Goal: Task Accomplishment & Management: Complete application form

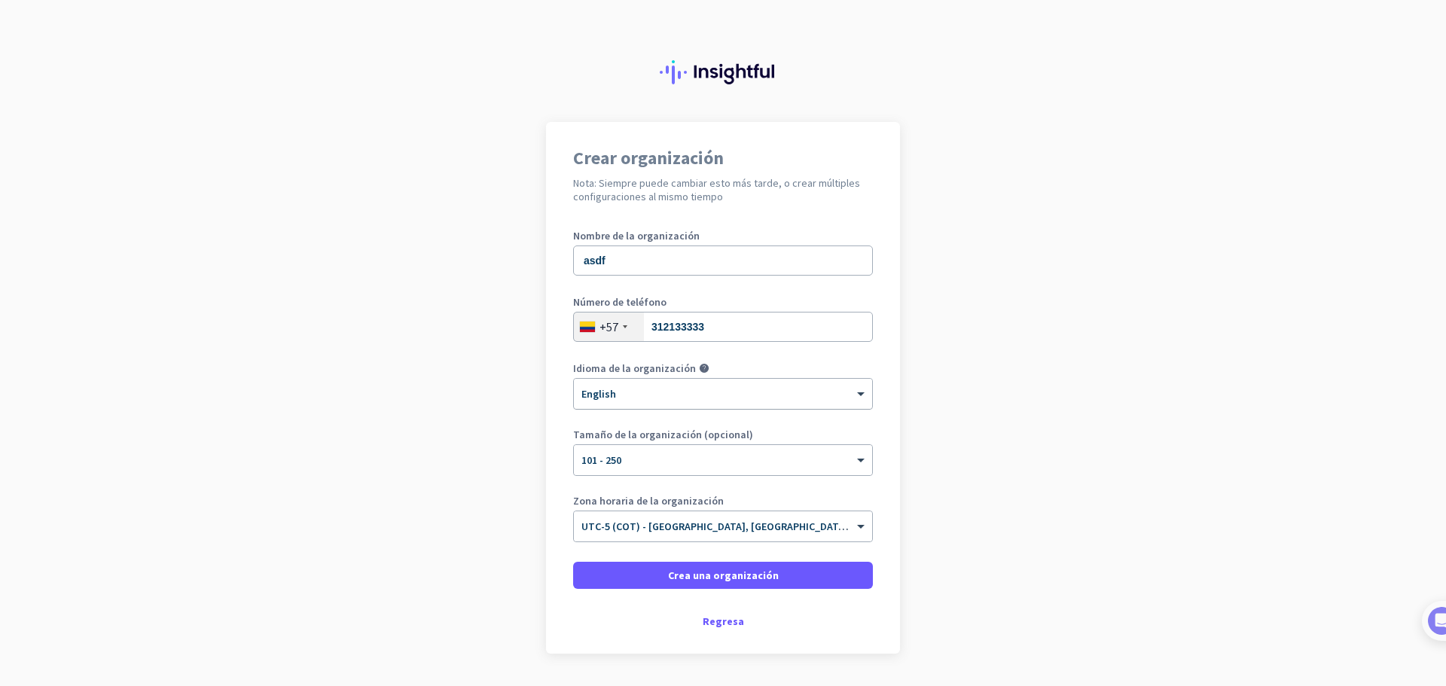
click at [624, 390] on div at bounding box center [723, 389] width 298 height 13
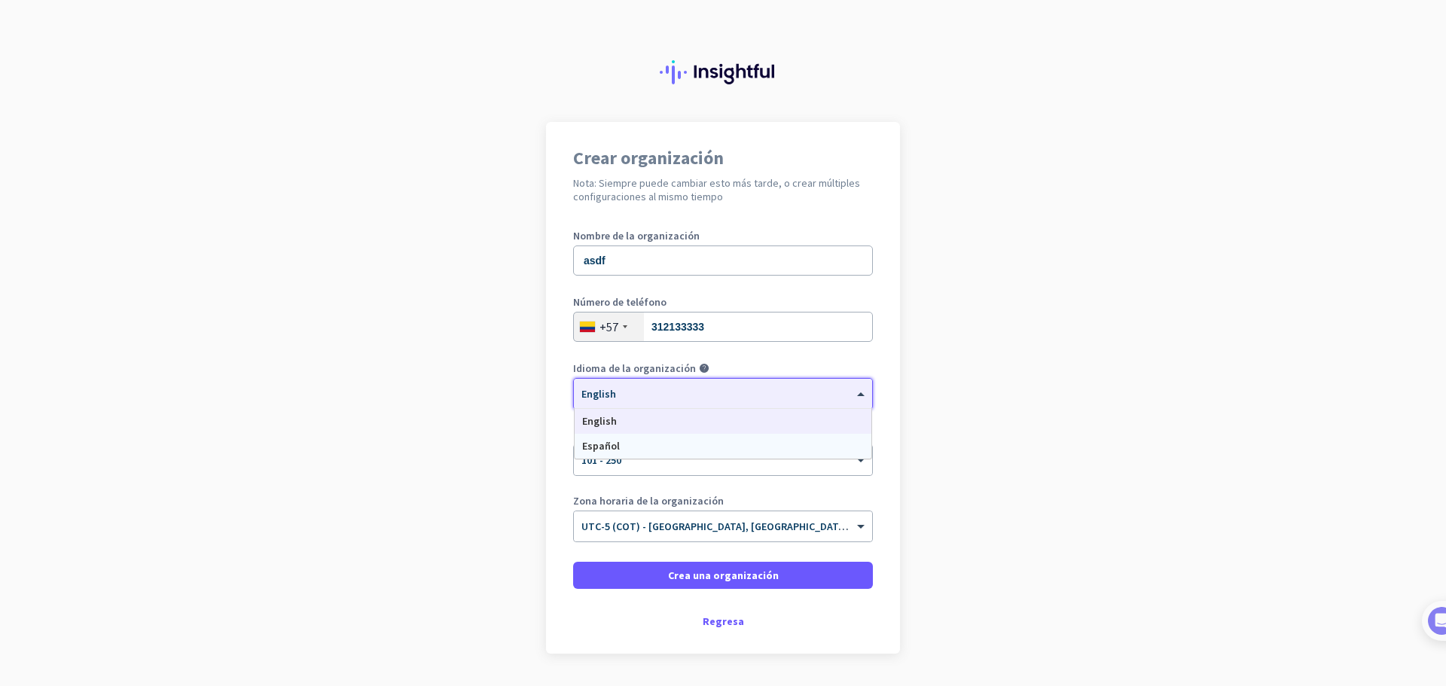
click at [620, 447] on div "Español" at bounding box center [723, 446] width 297 height 25
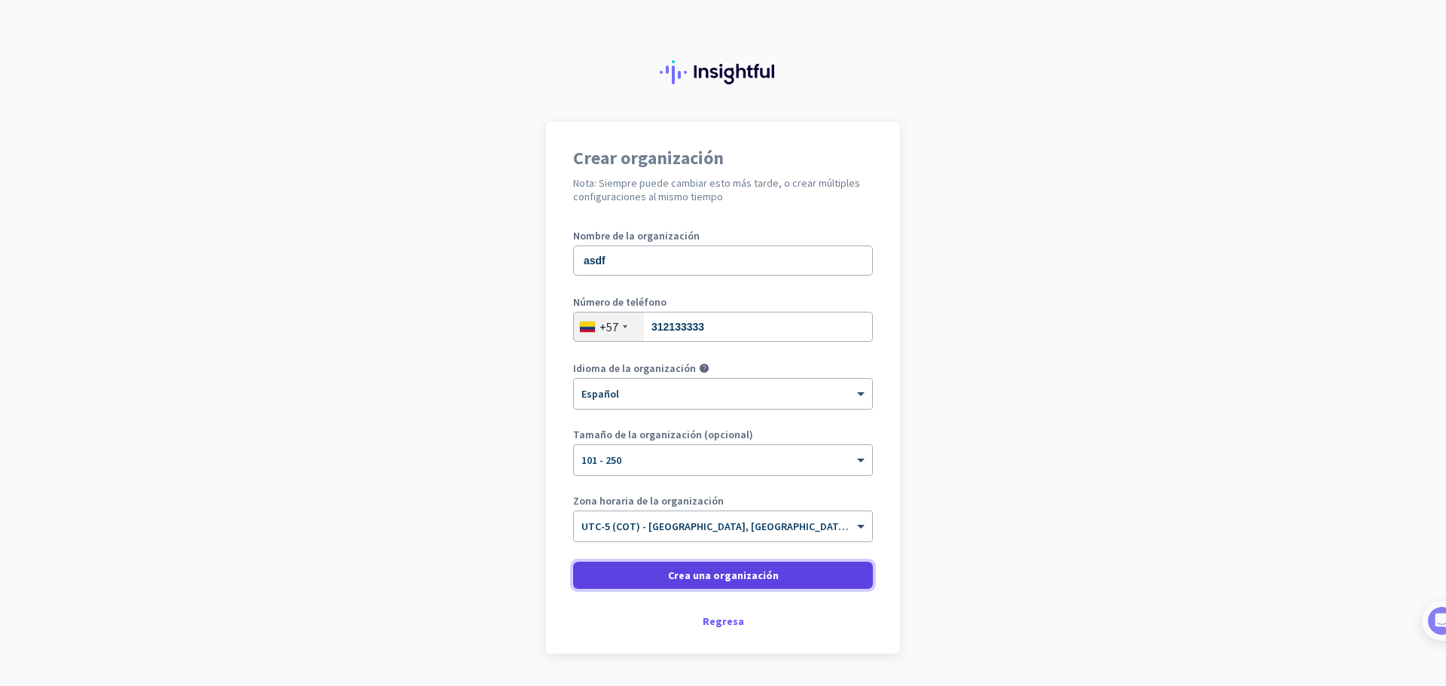
click at [651, 572] on span at bounding box center [723, 575] width 300 height 36
click at [700, 575] on span "Crea una organización" at bounding box center [723, 575] width 111 height 15
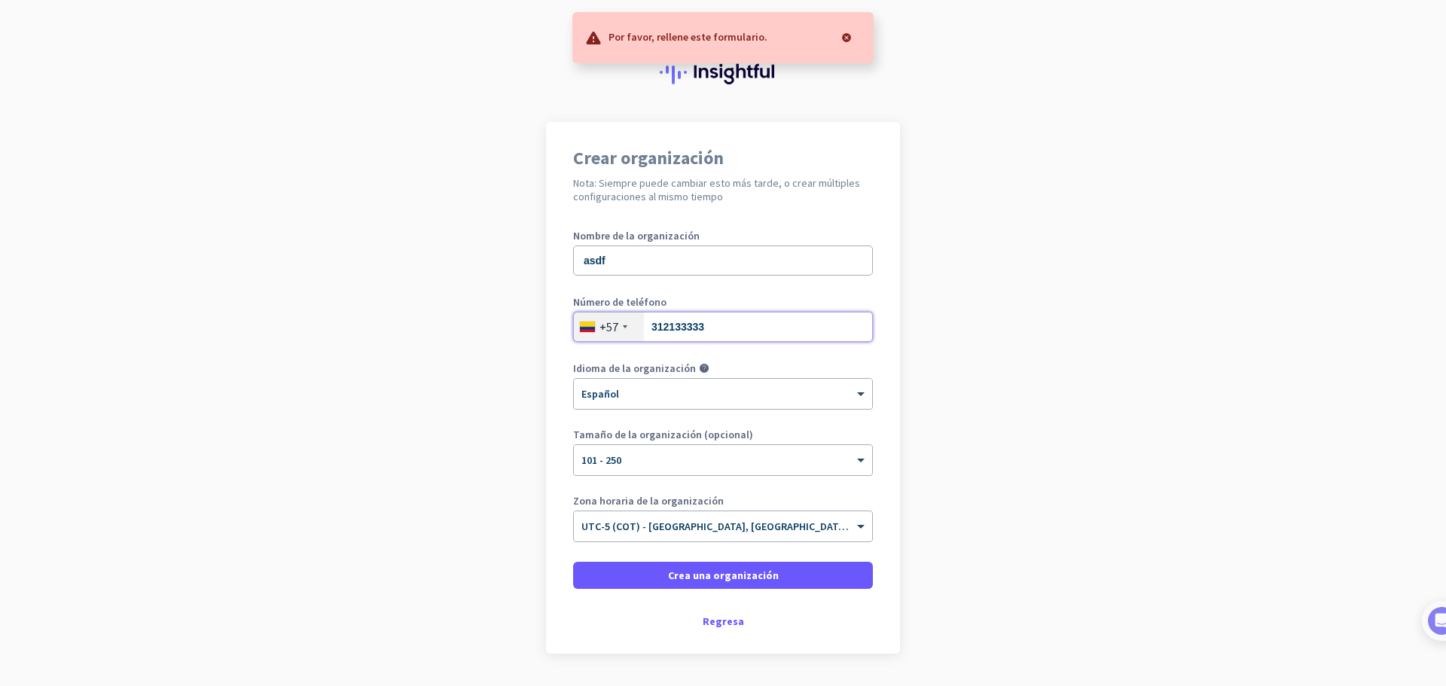
click at [736, 324] on input "312133333" at bounding box center [723, 327] width 300 height 30
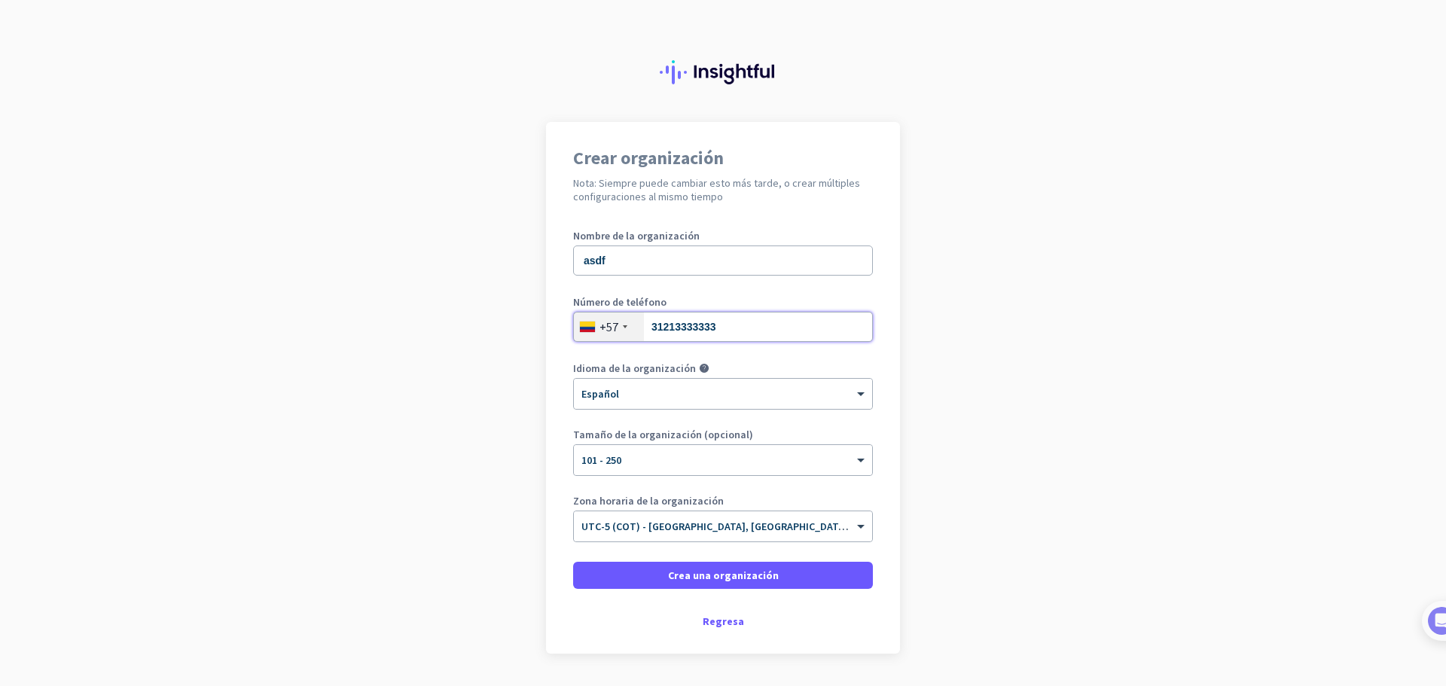
type input "31213333333"
click at [642, 258] on input "asdf" at bounding box center [723, 260] width 300 height 30
type input "asdf33"
click at [723, 331] on input "31213333333" at bounding box center [723, 327] width 300 height 30
drag, startPoint x: 706, startPoint y: 321, endPoint x: 738, endPoint y: 316, distance: 32.7
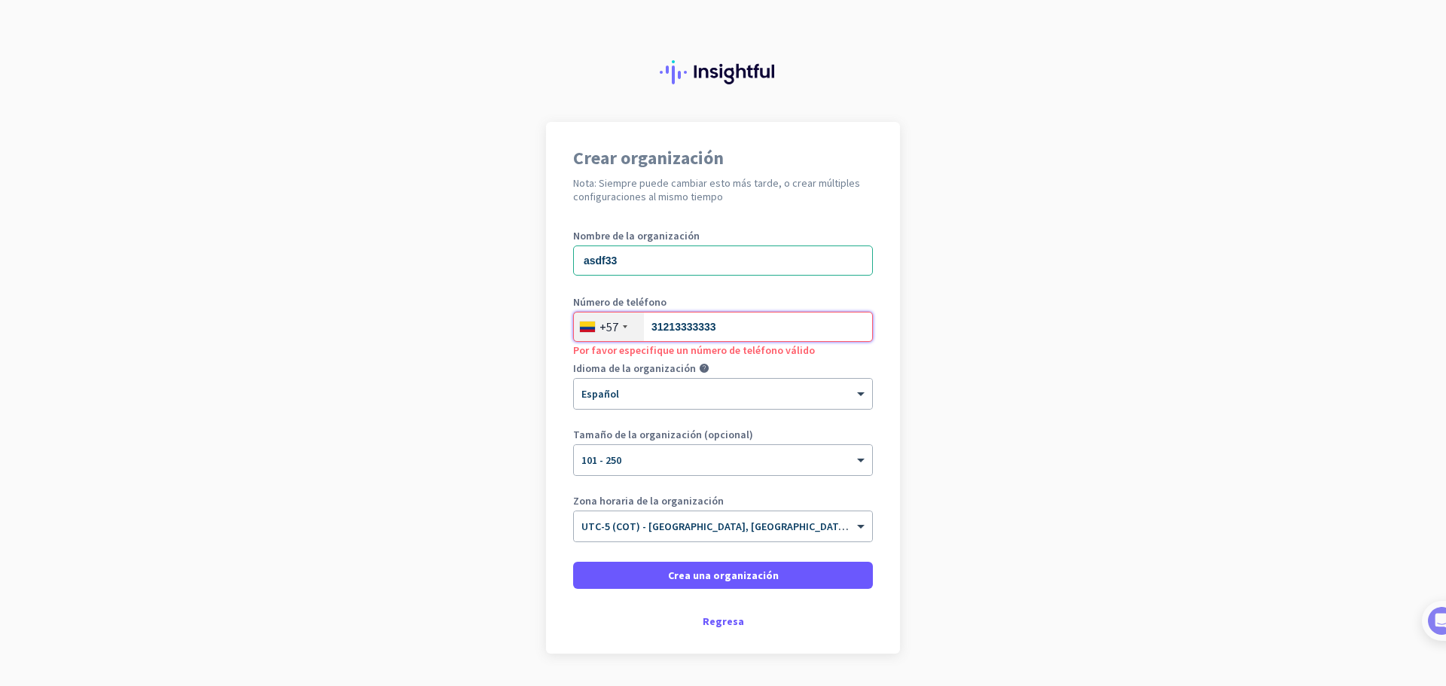
click at [738, 316] on input "31213333333" at bounding box center [723, 327] width 300 height 30
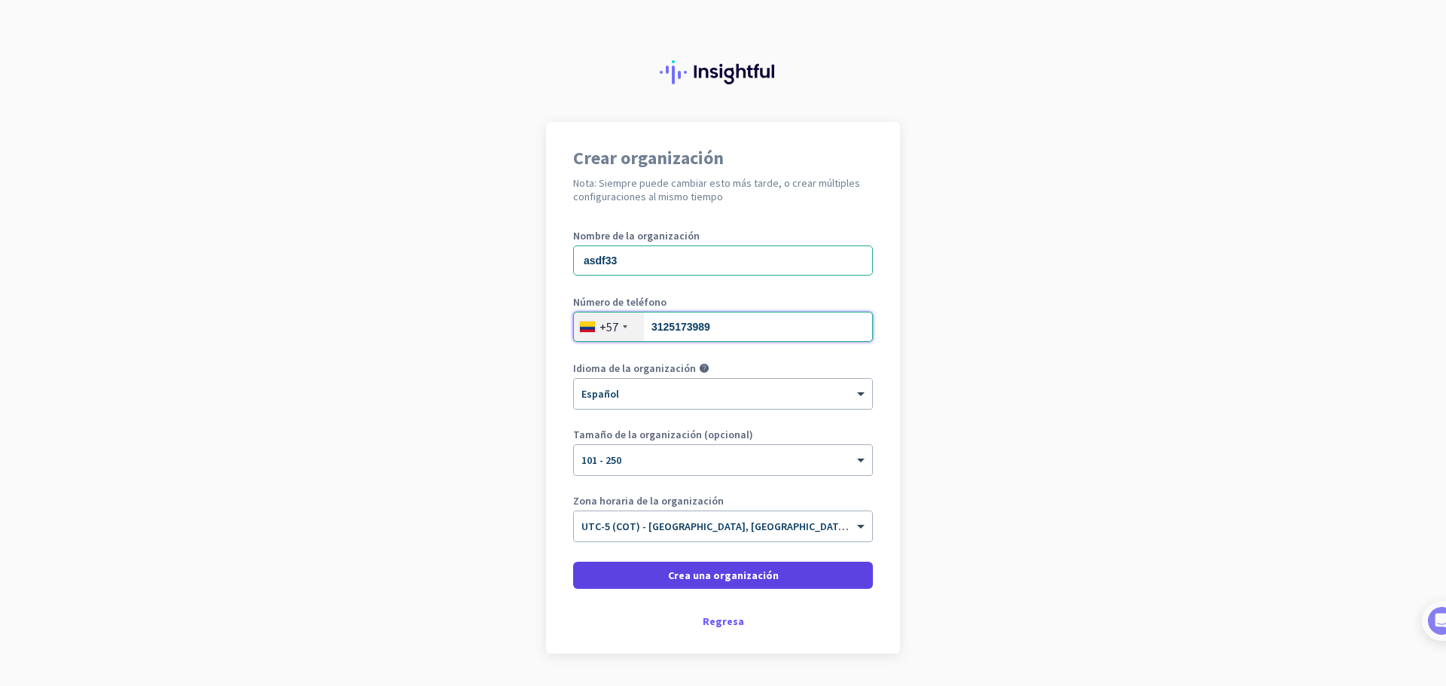
type input "3125173989"
click at [770, 580] on span at bounding box center [723, 575] width 300 height 36
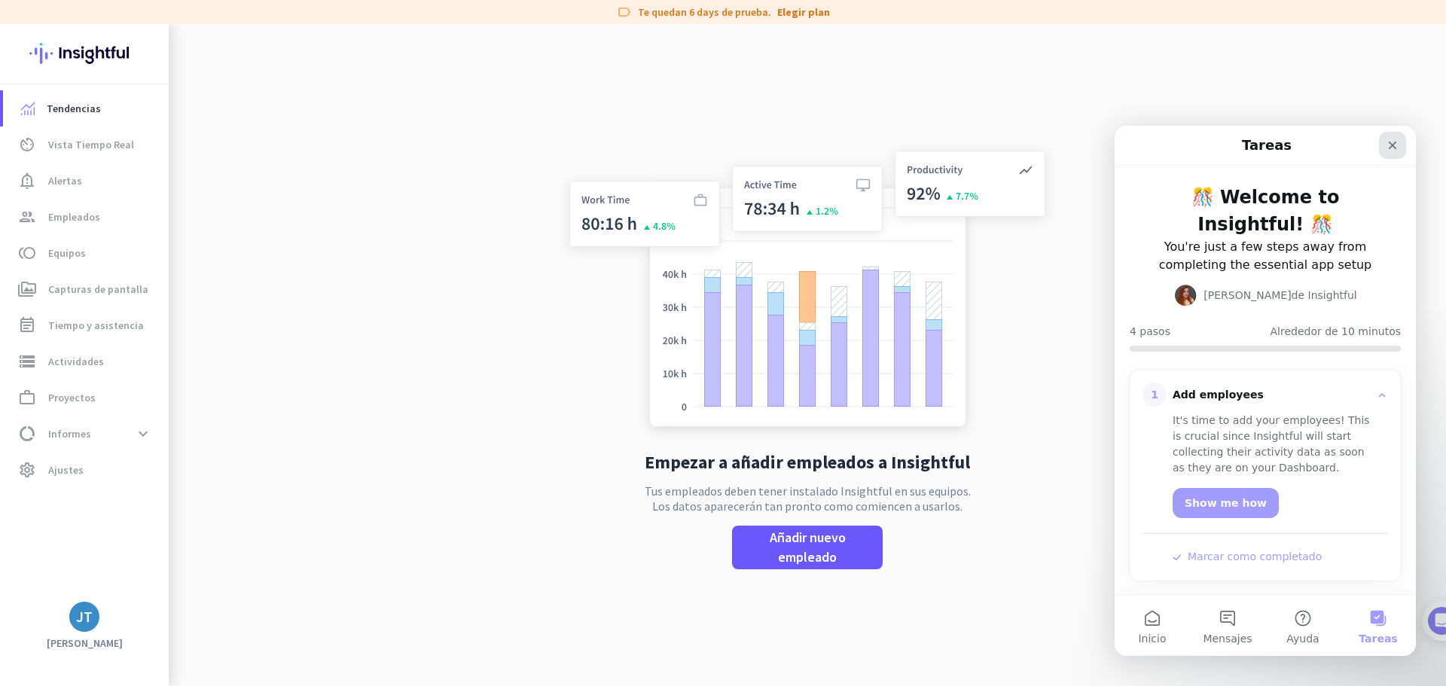
click at [1390, 145] on icon "Cerrar" at bounding box center [1392, 145] width 12 height 12
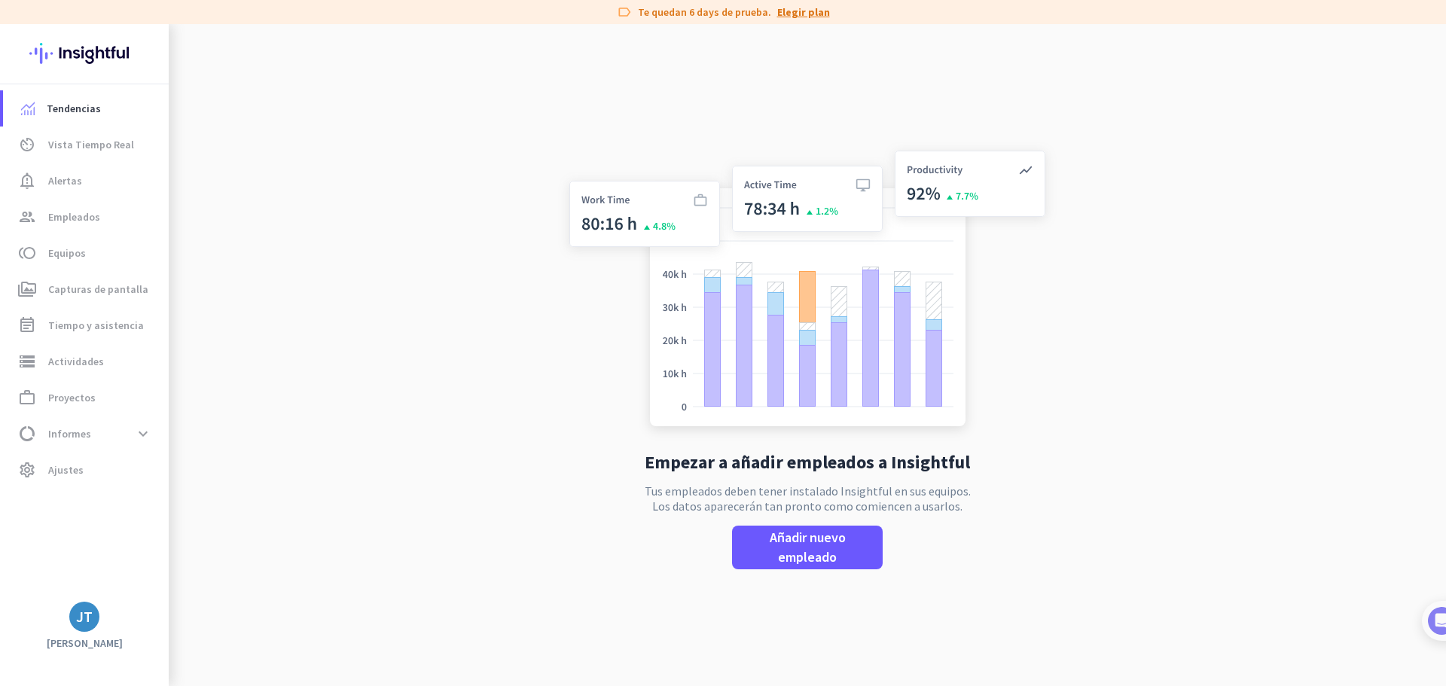
click at [791, 6] on link "Elegir plan" at bounding box center [803, 12] width 53 height 15
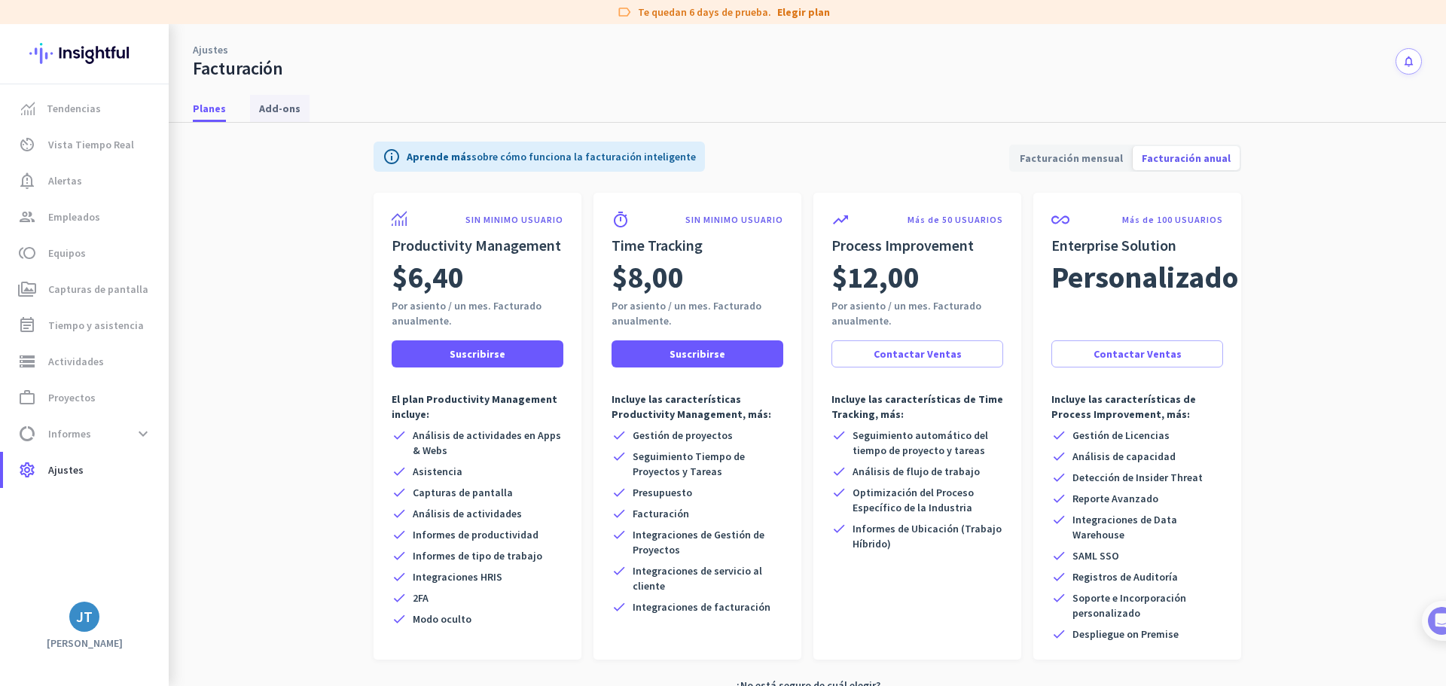
click at [293, 102] on span "Add-ons" at bounding box center [279, 108] width 41 height 15
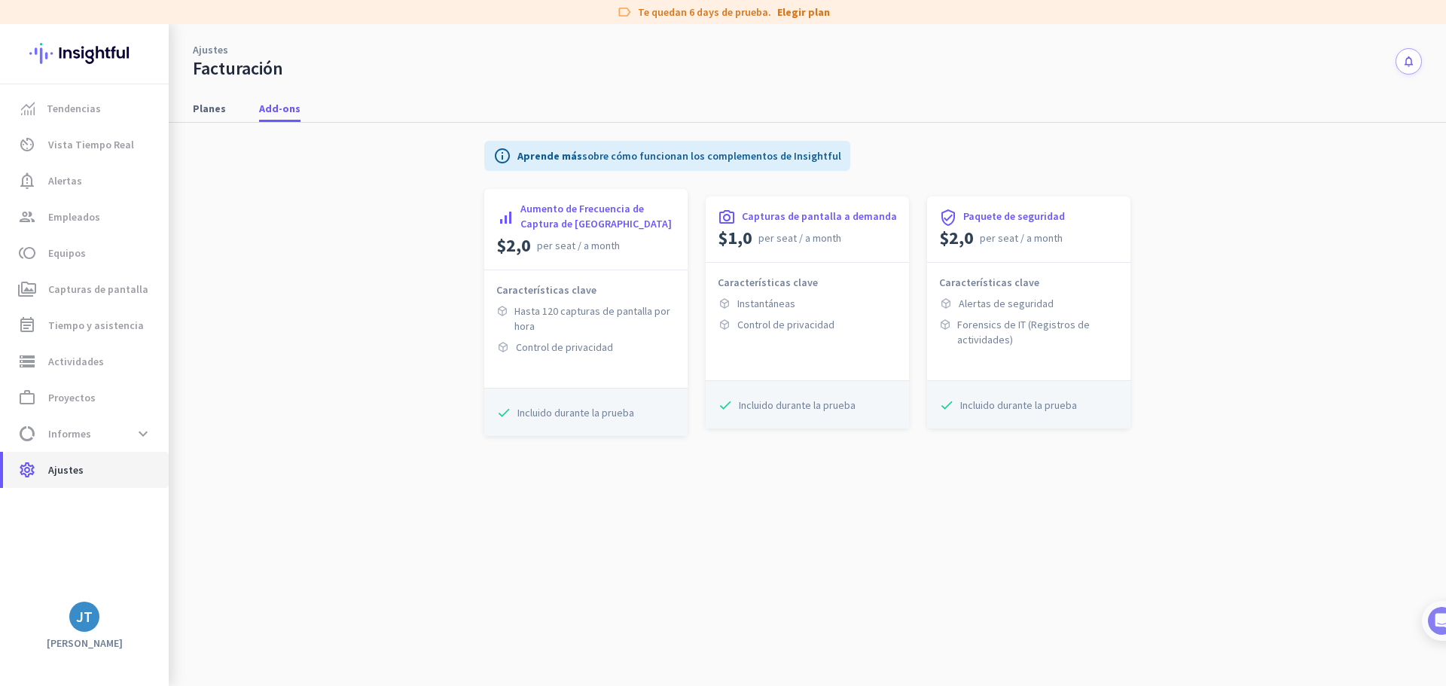
click at [82, 471] on span "settings Ajustes" at bounding box center [86, 470] width 142 height 18
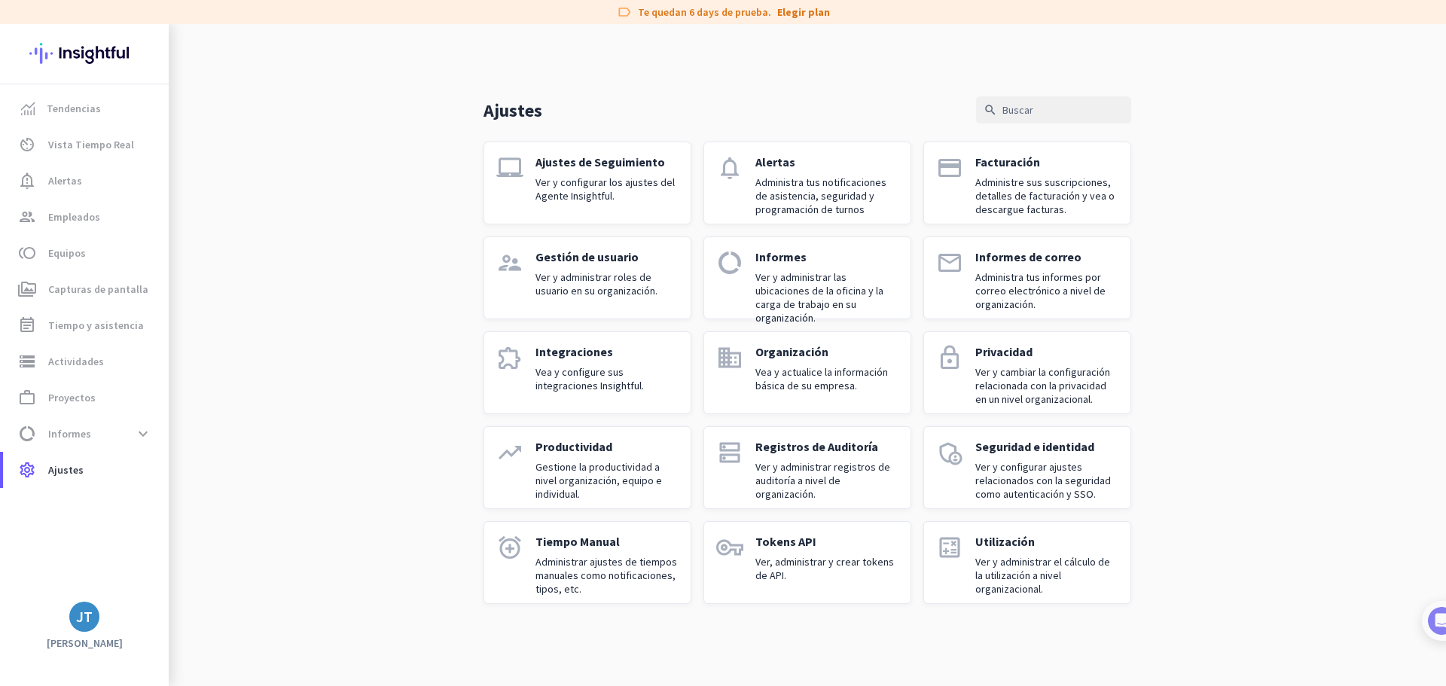
click at [82, 55] on img at bounding box center [84, 53] width 110 height 59
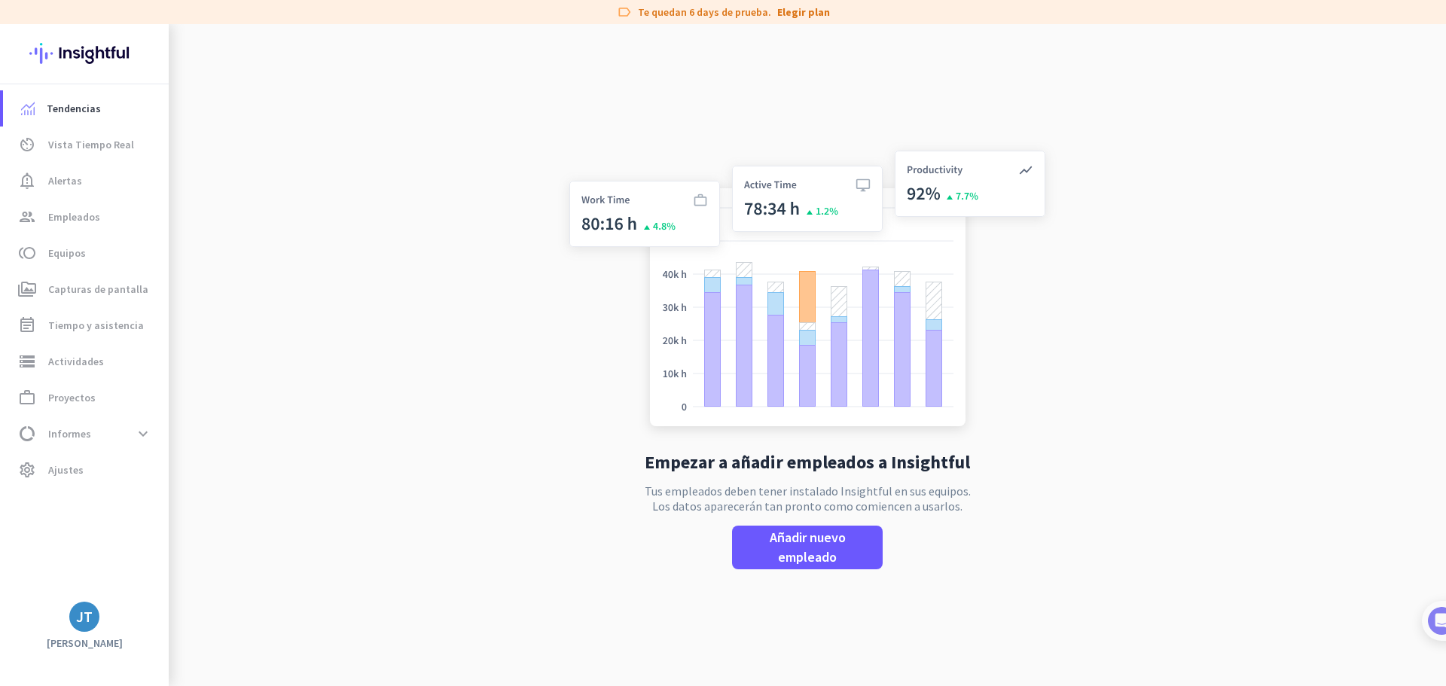
click at [82, 55] on img at bounding box center [84, 53] width 110 height 59
click at [75, 180] on span "Alertas" at bounding box center [65, 181] width 34 height 18
click at [78, 216] on span "Empleados" at bounding box center [74, 217] width 52 height 18
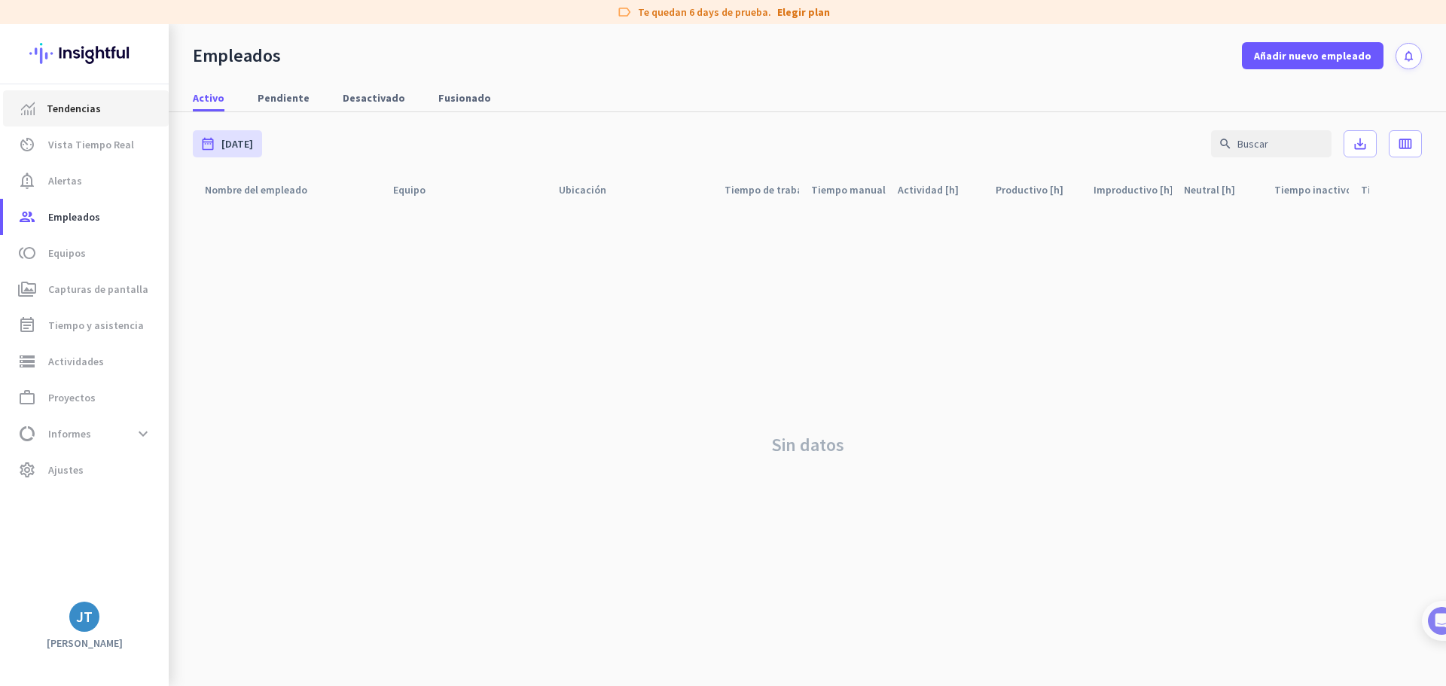
click at [81, 111] on span "Tendencias" at bounding box center [74, 108] width 54 height 18
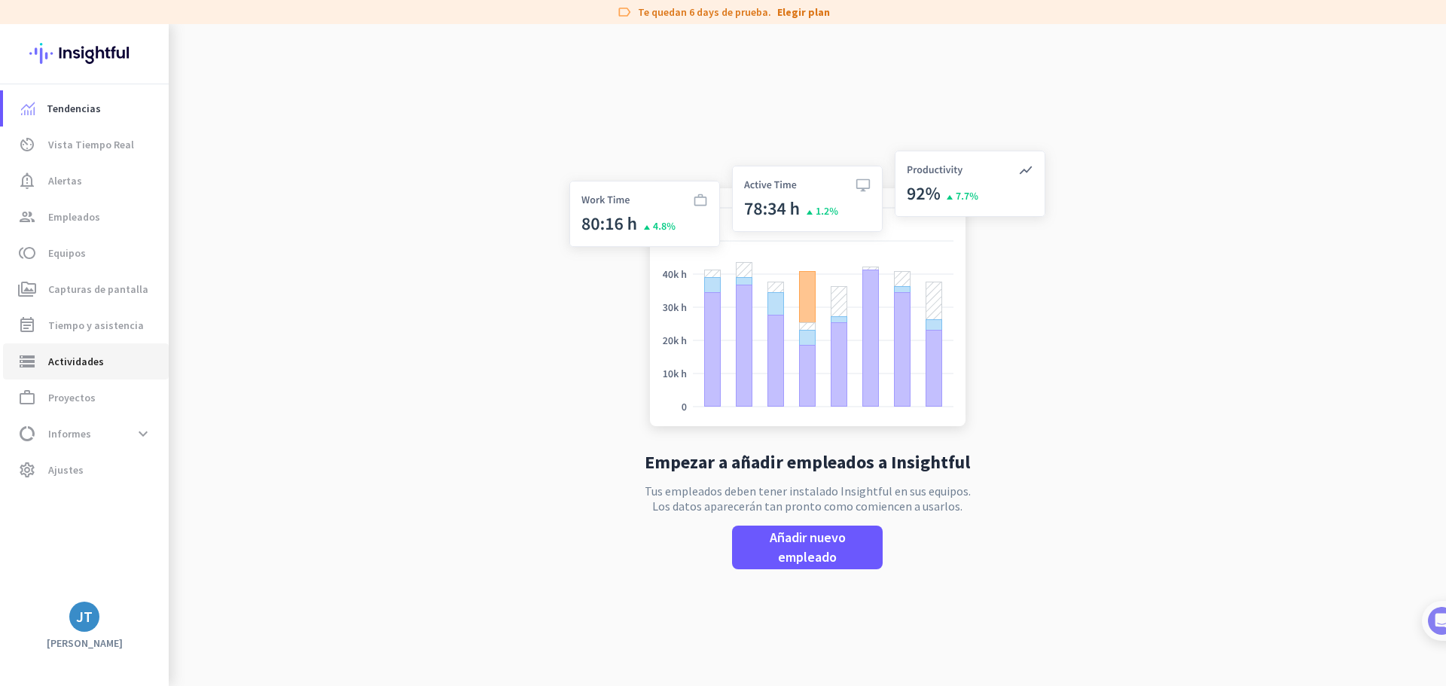
click at [96, 360] on span "Actividades" at bounding box center [76, 361] width 56 height 18
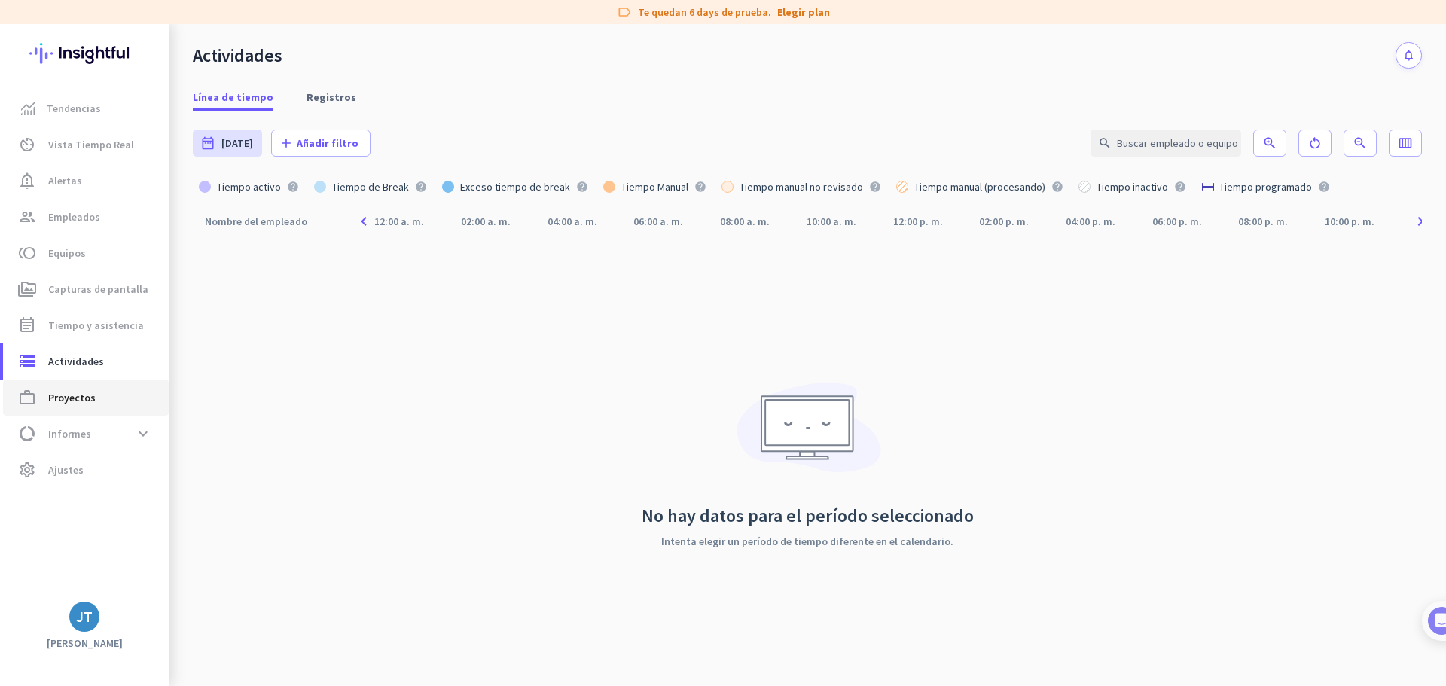
click at [79, 404] on span "Proyectos" at bounding box center [71, 398] width 47 height 18
type input "Wed, Oct 1 - Wed, Oct 1"
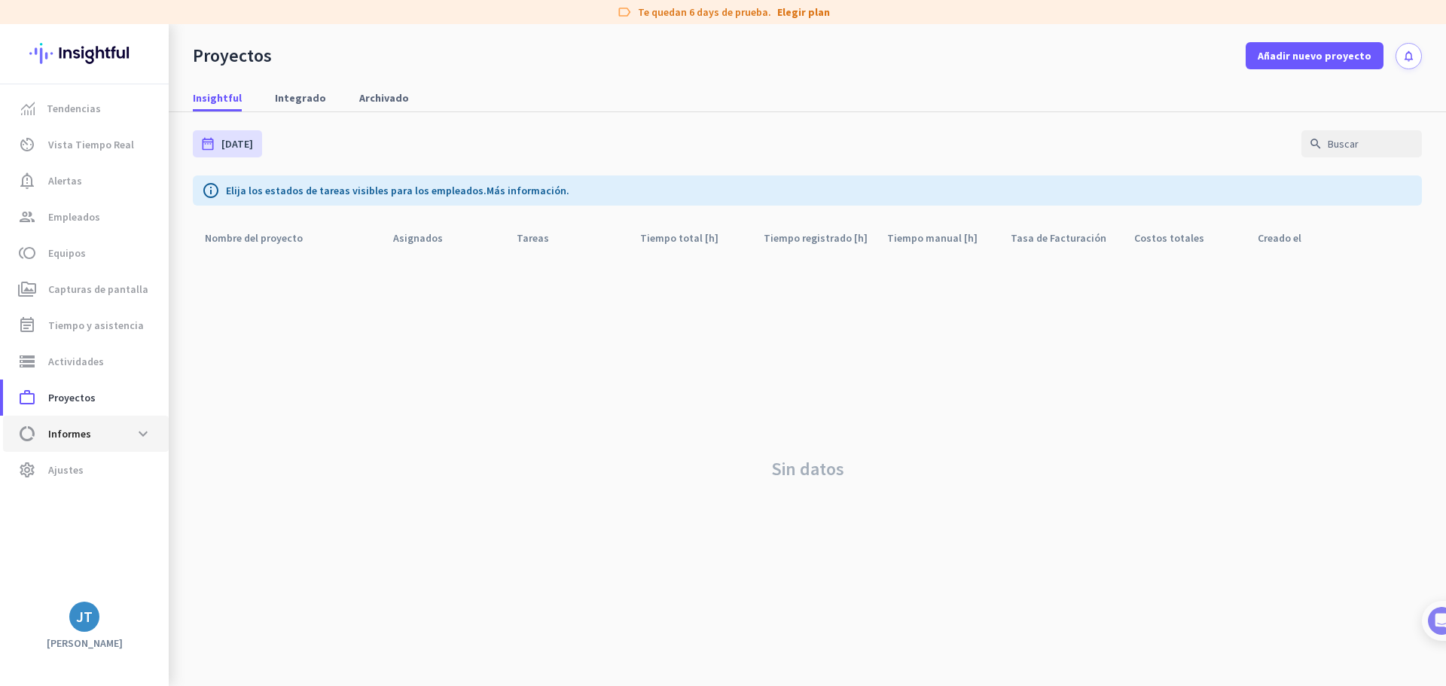
click at [82, 442] on span "Informes" at bounding box center [69, 434] width 43 height 18
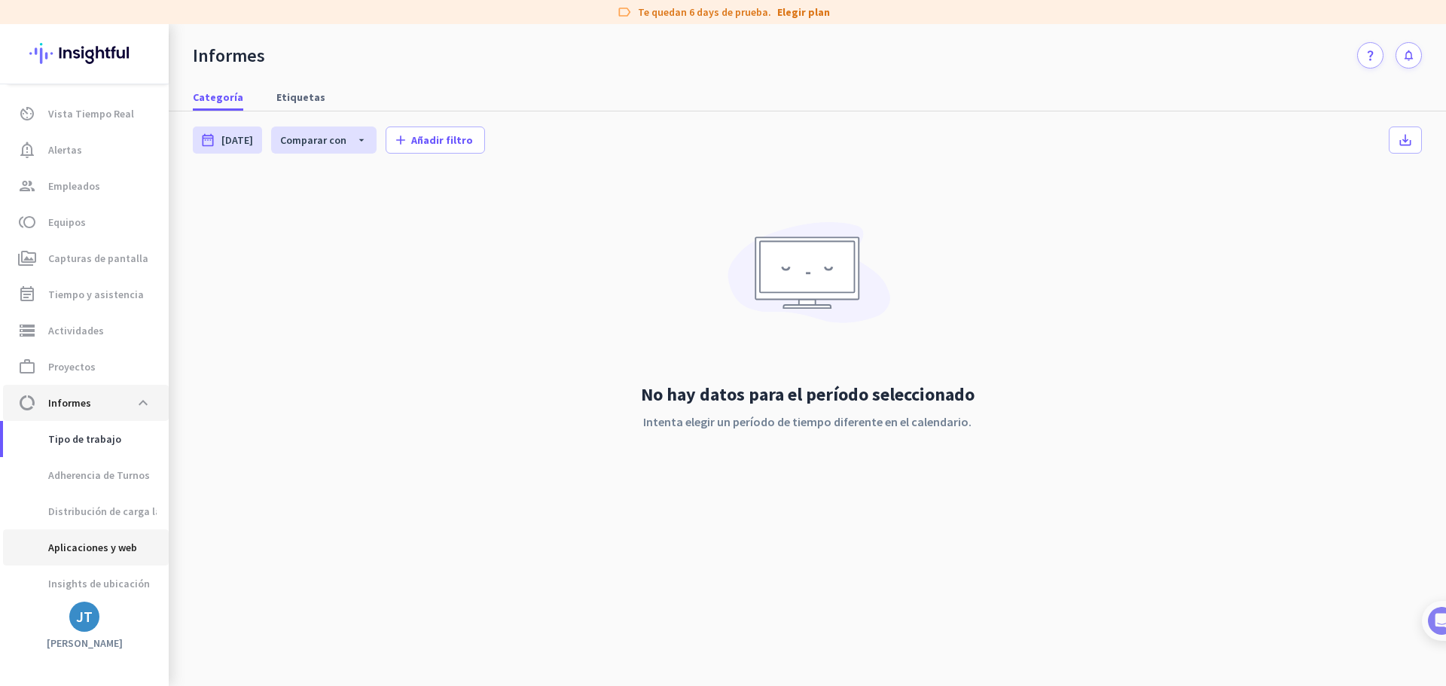
scroll to position [73, 0]
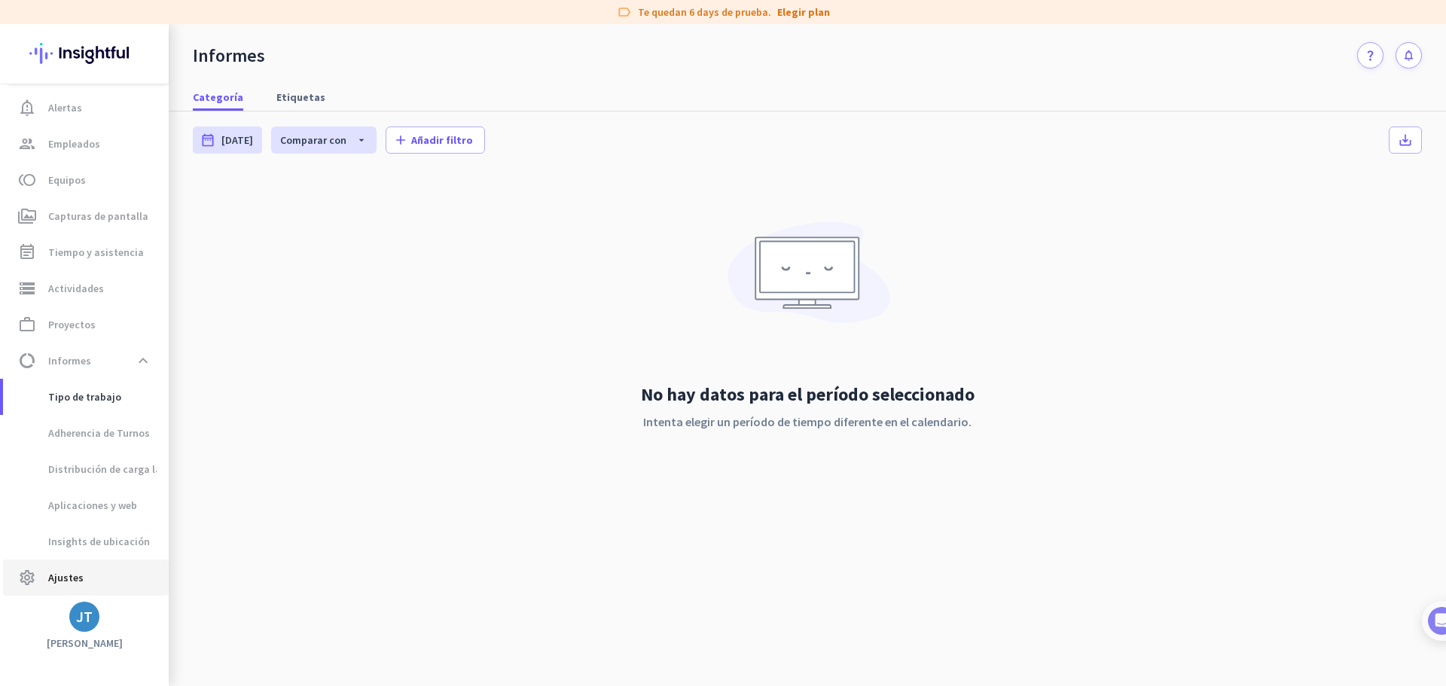
click at [64, 571] on span "Ajustes" at bounding box center [65, 578] width 35 height 18
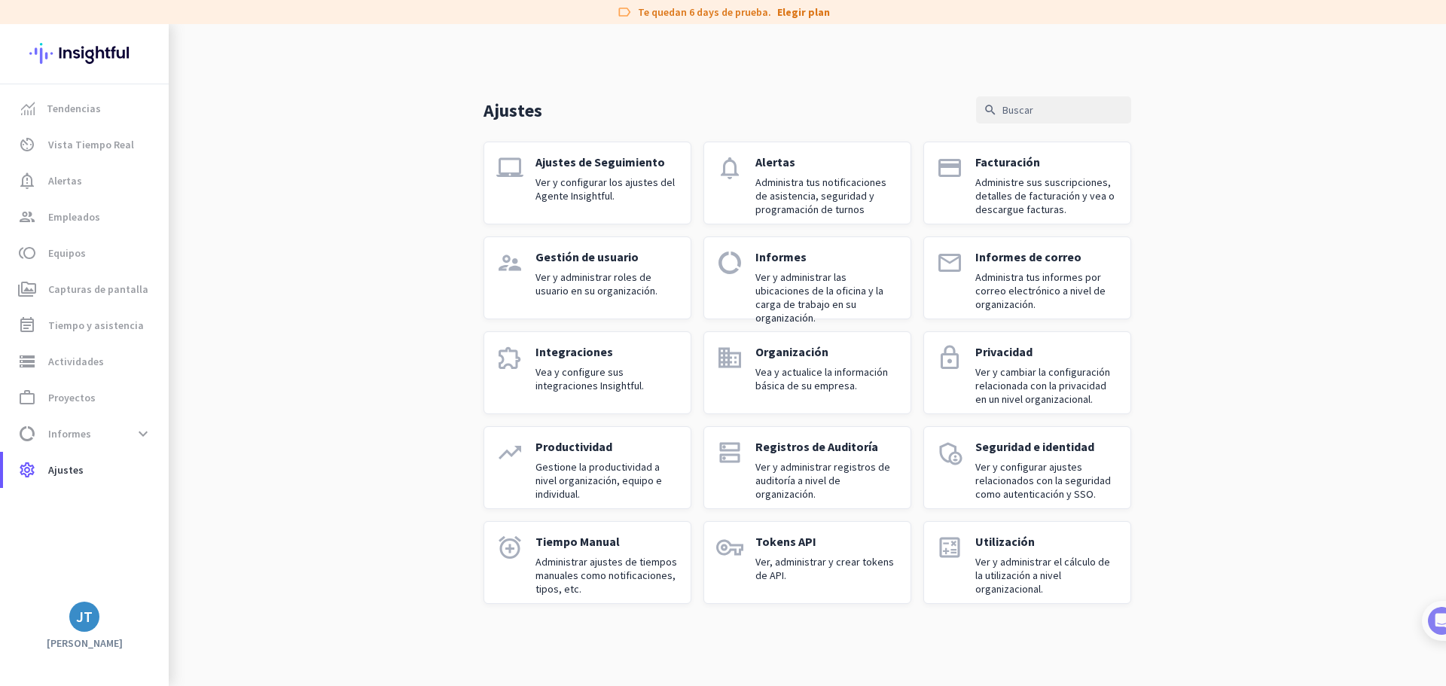
click at [992, 556] on p "Ver y administrar el cálculo de la utilización a nivel organizacional." at bounding box center [1046, 575] width 143 height 41
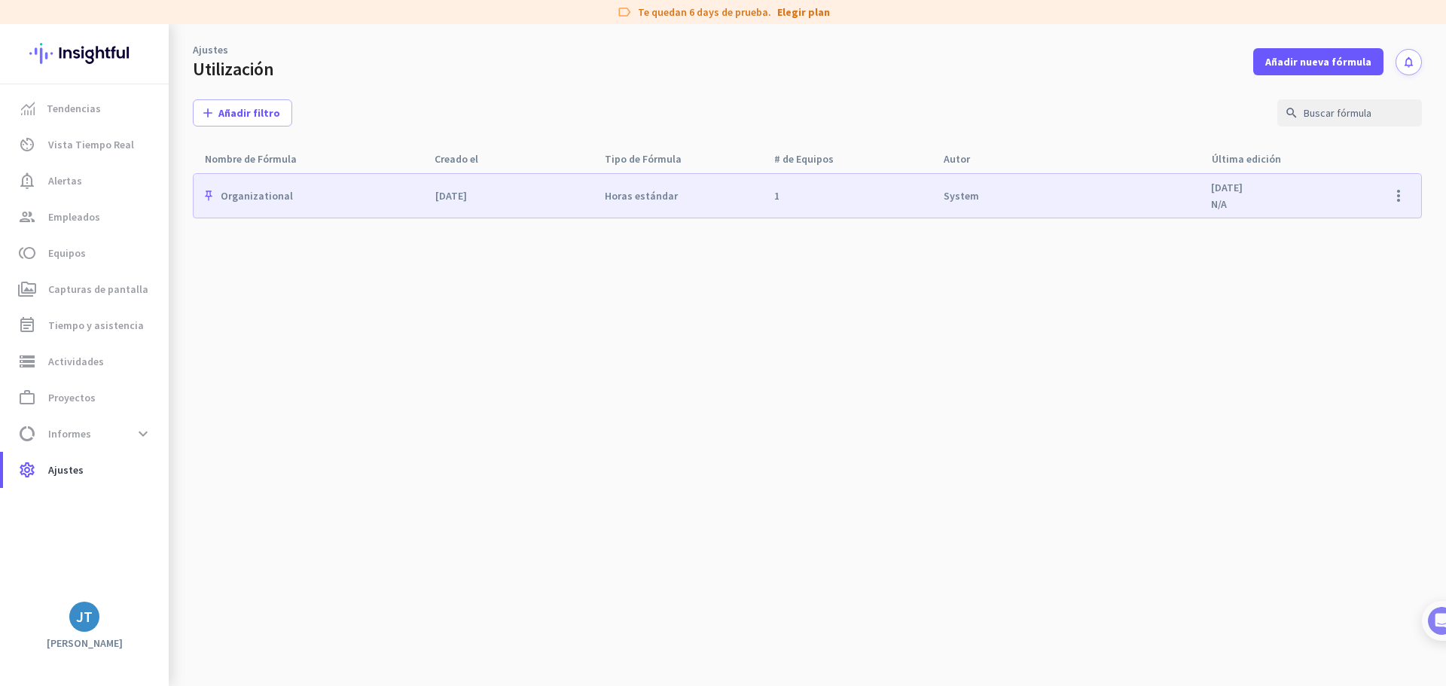
click at [69, 69] on img at bounding box center [84, 53] width 110 height 59
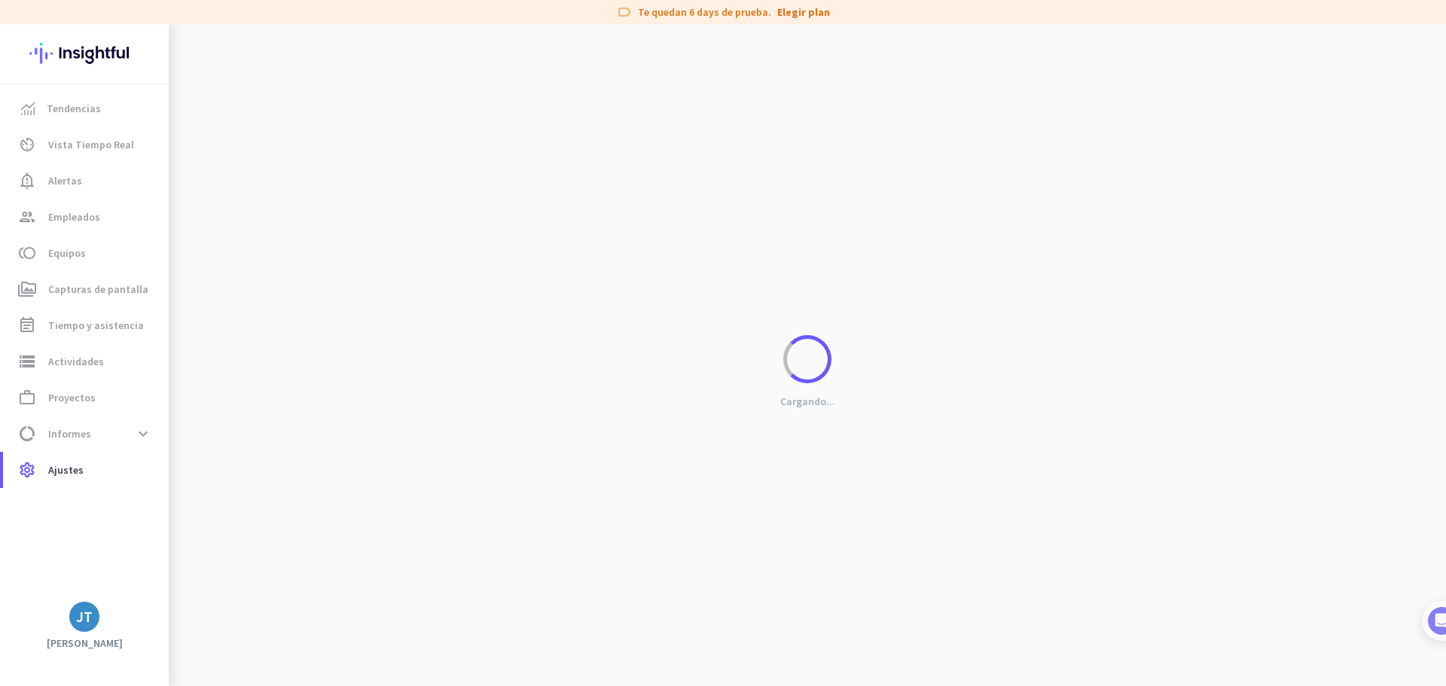
click at [69, 55] on img at bounding box center [84, 53] width 110 height 59
